Goal: Transaction & Acquisition: Purchase product/service

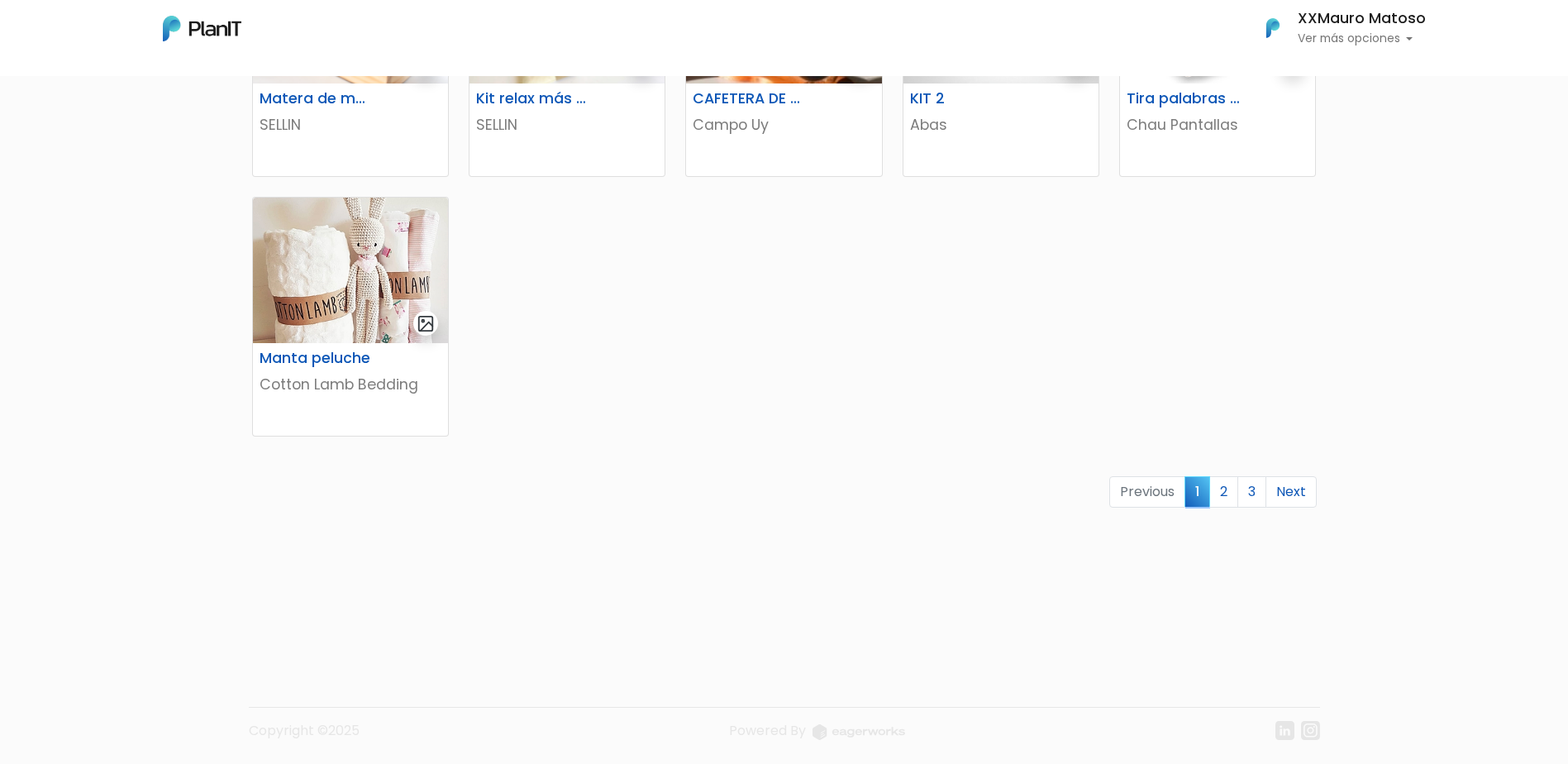
scroll to position [976, 0]
click at [1038, 488] on link "2" at bounding box center [1225, 489] width 29 height 31
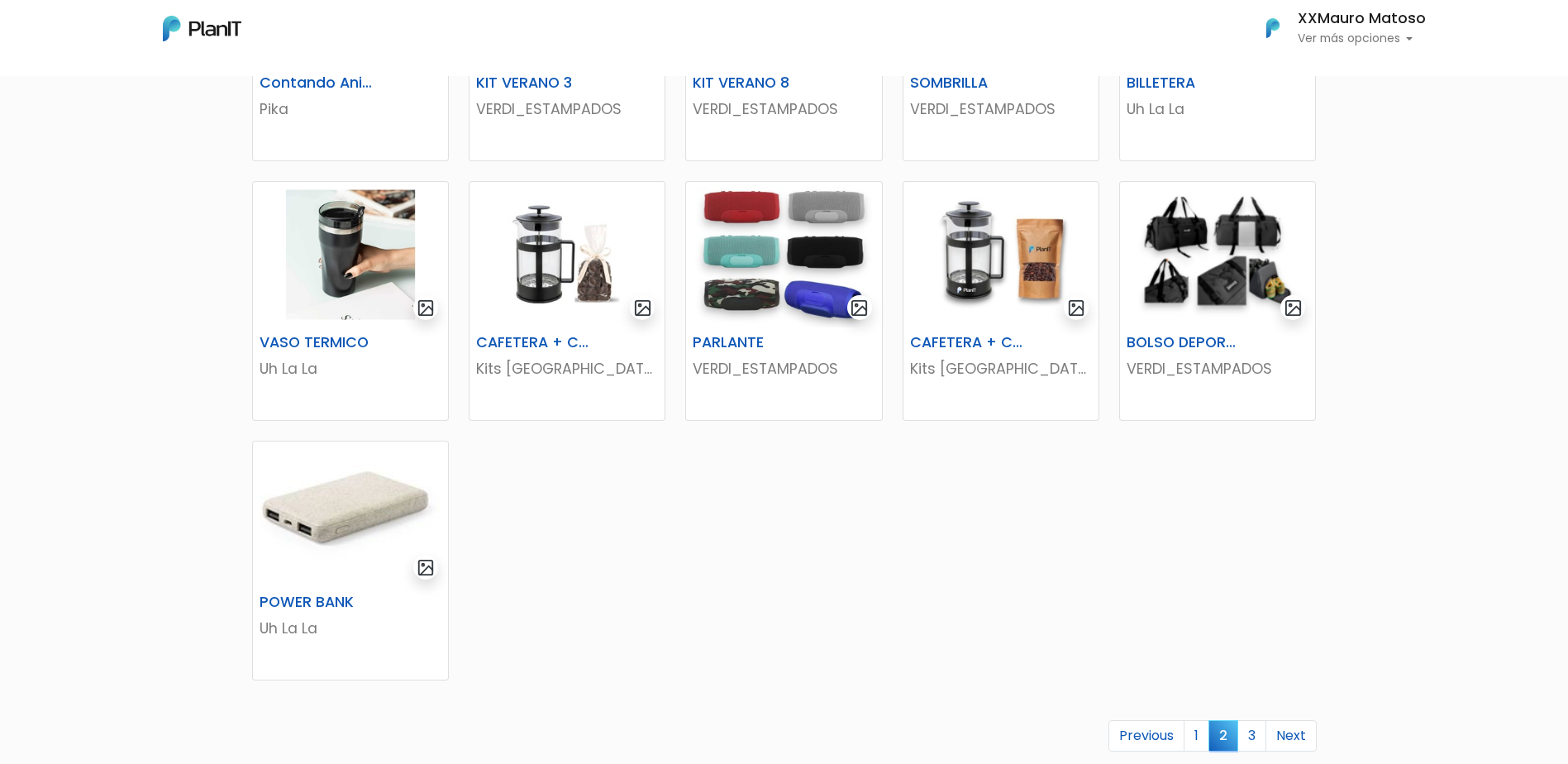
scroll to position [827, 0]
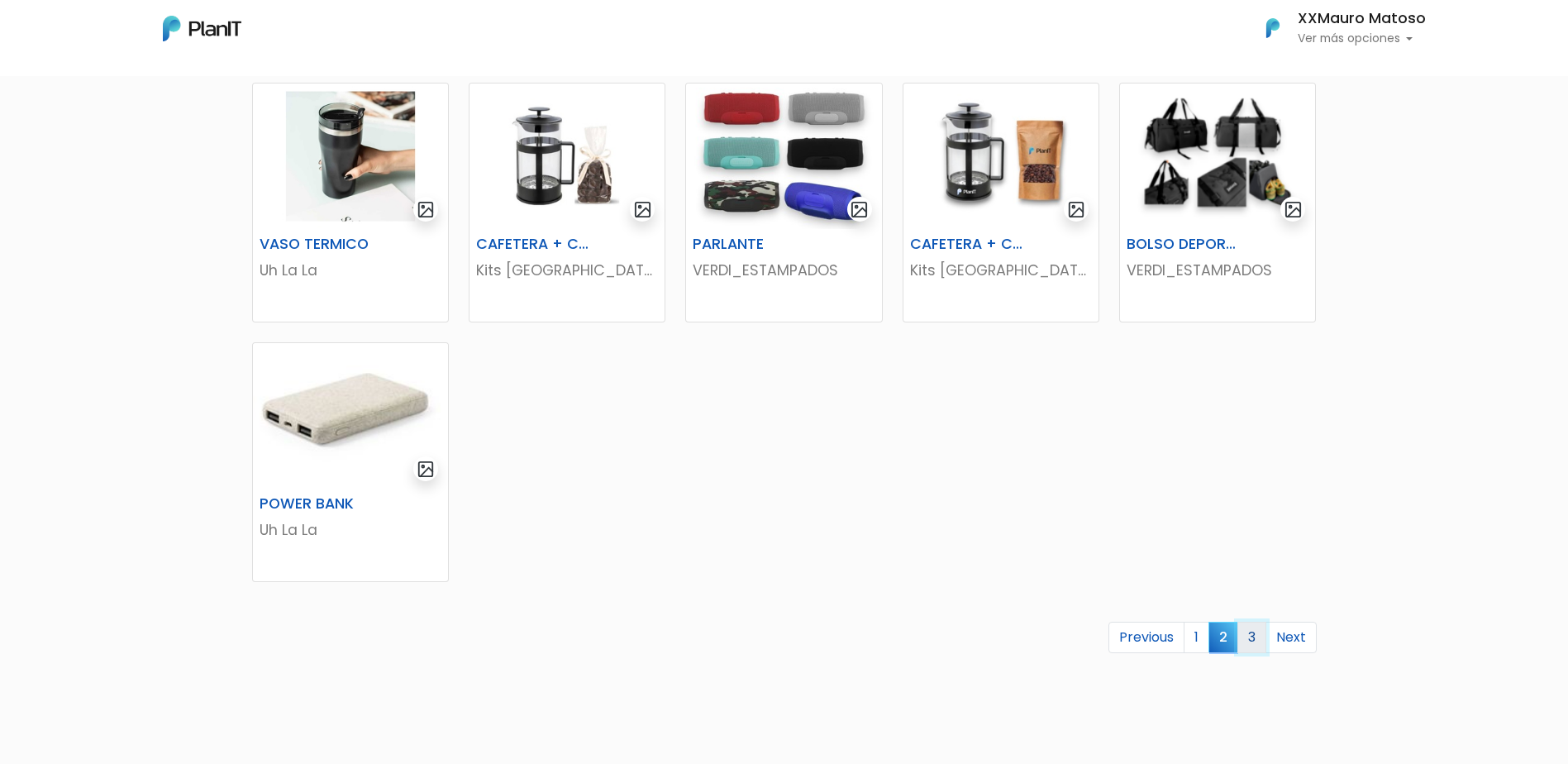
click at [1256, 639] on link "3" at bounding box center [1253, 638] width 29 height 31
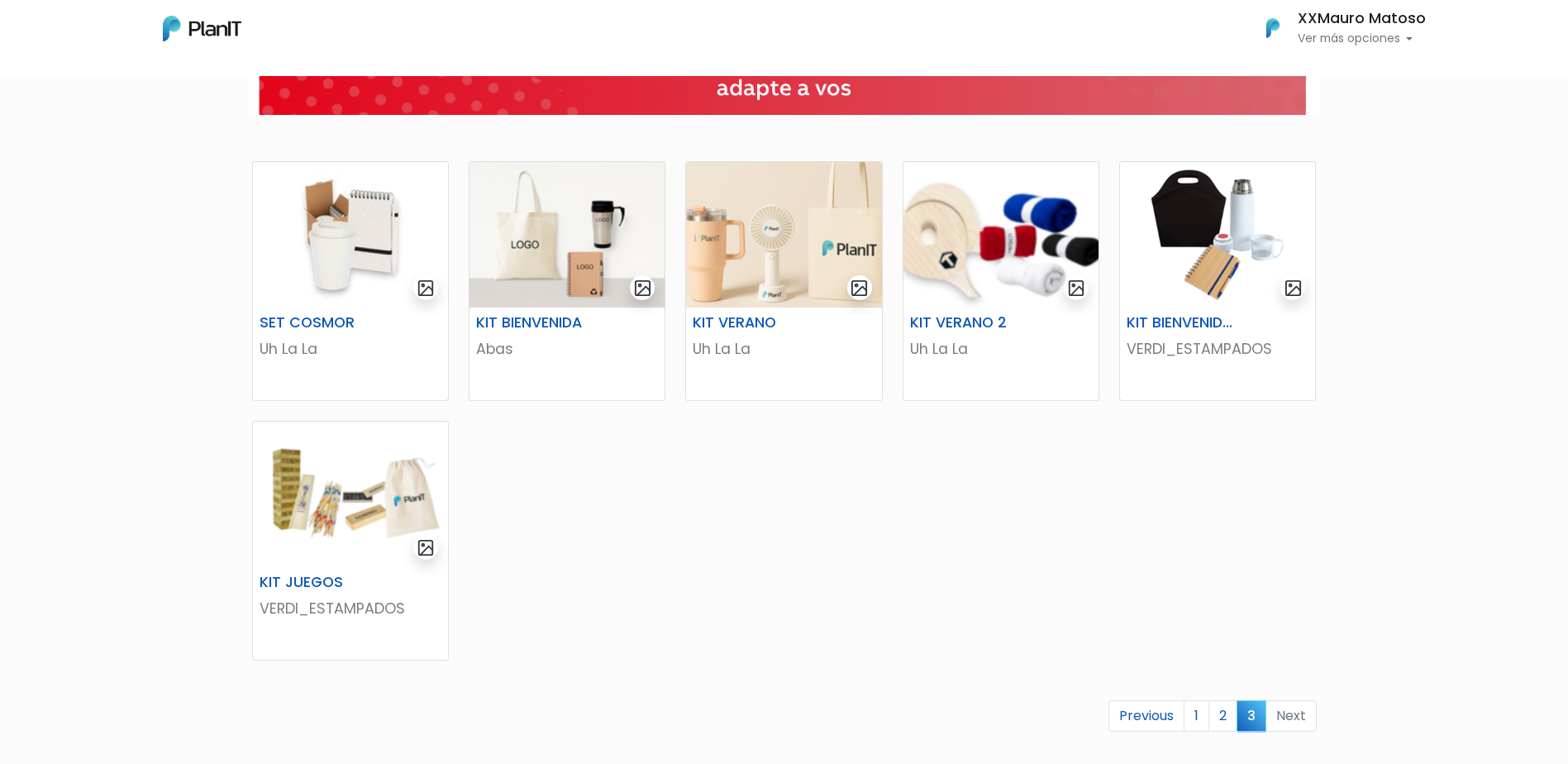
scroll to position [249, 0]
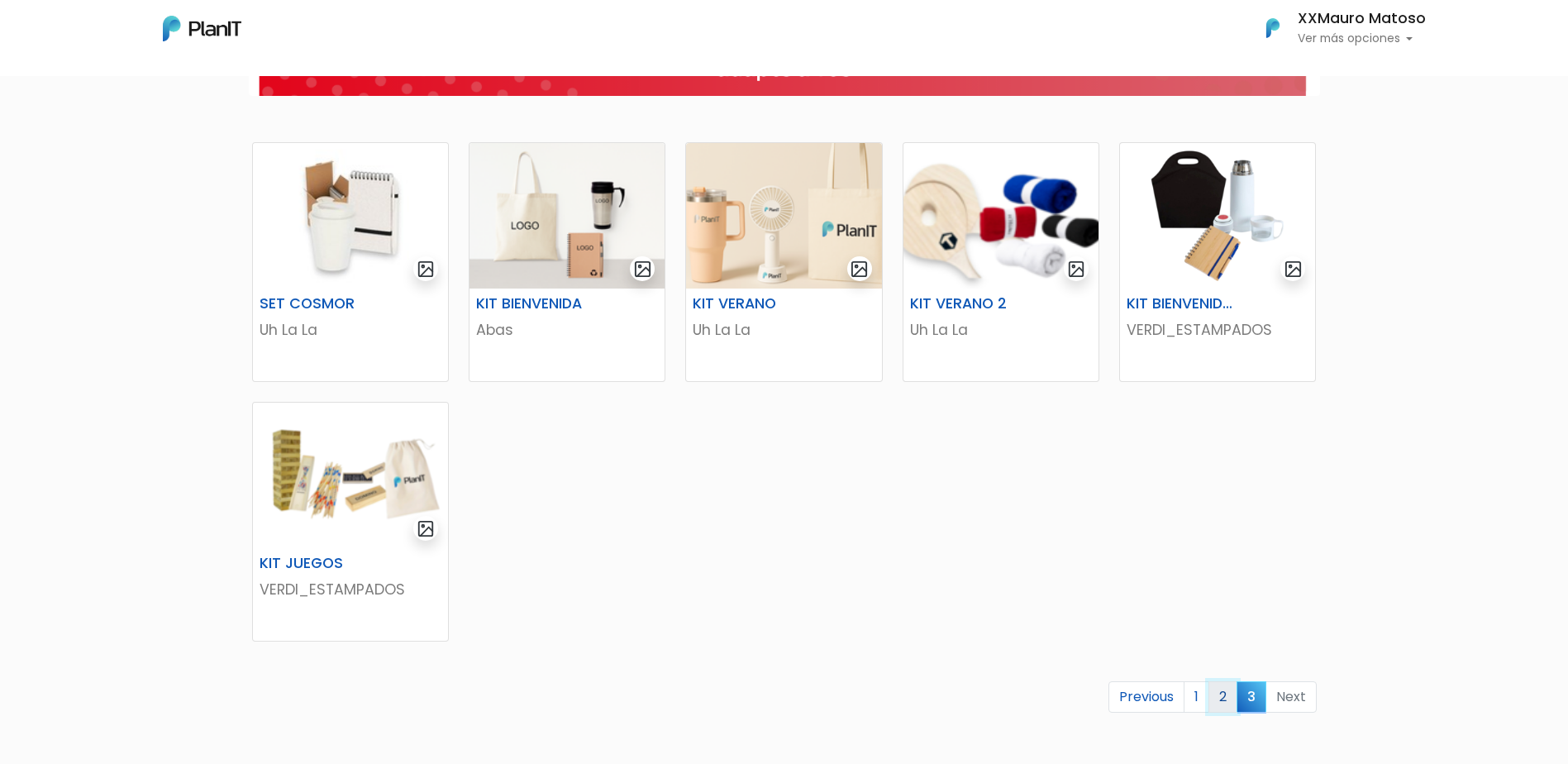
click at [1217, 699] on link "2" at bounding box center [1224, 697] width 29 height 31
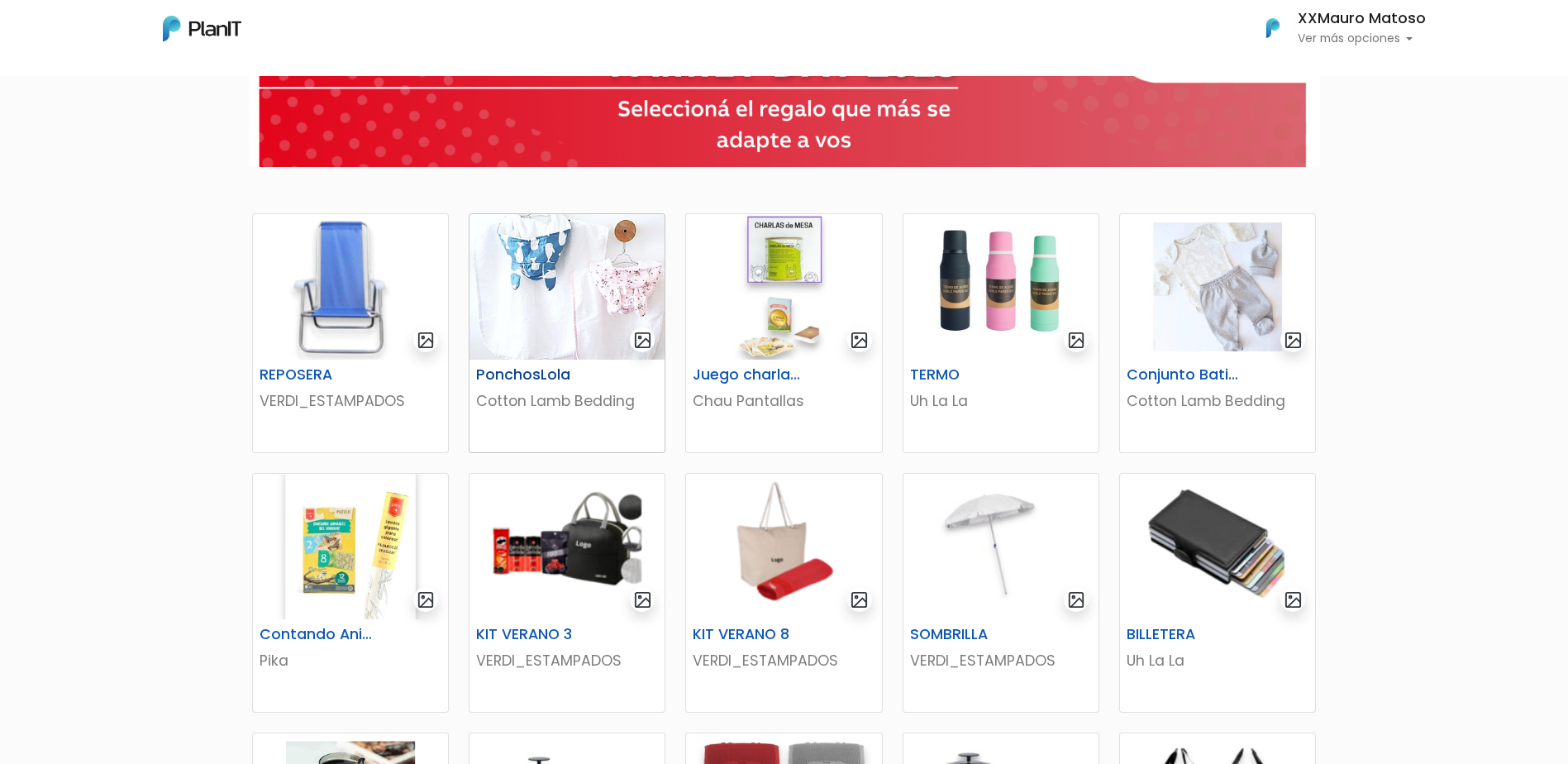
scroll to position [165, 0]
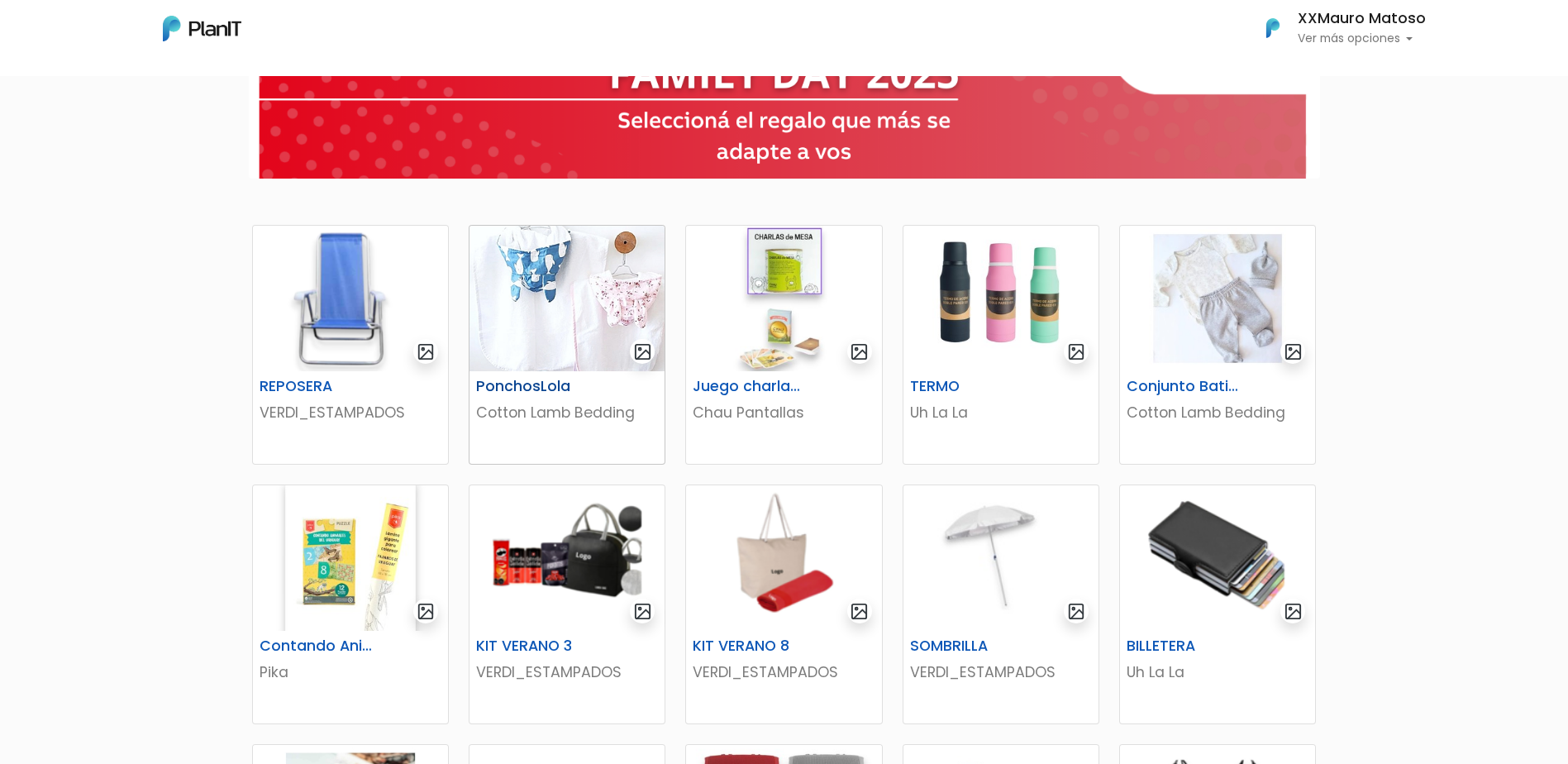
click at [595, 353] on img at bounding box center [567, 299] width 195 height 146
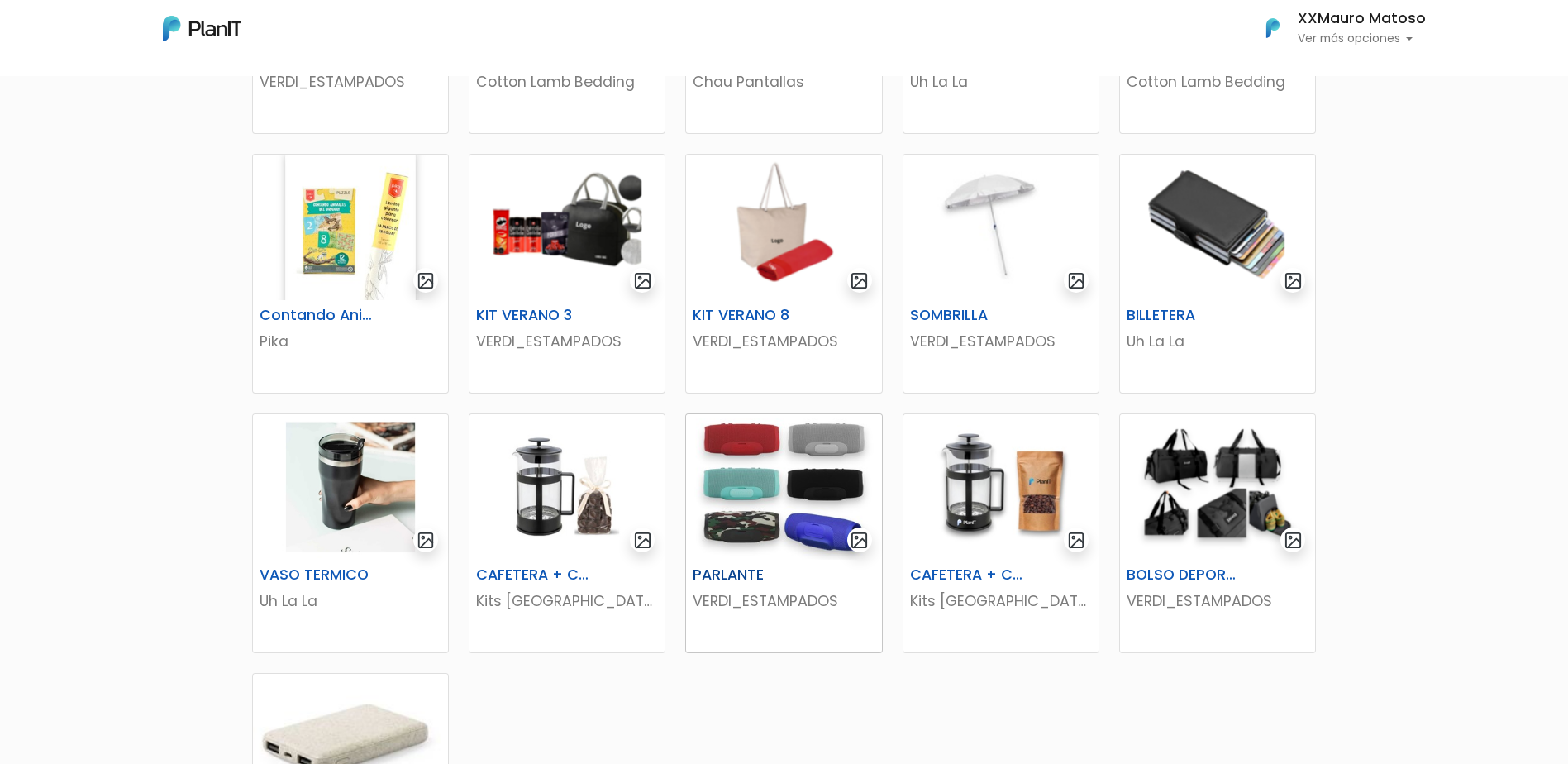
scroll to position [579, 0]
